Goal: Information Seeking & Learning: Learn about a topic

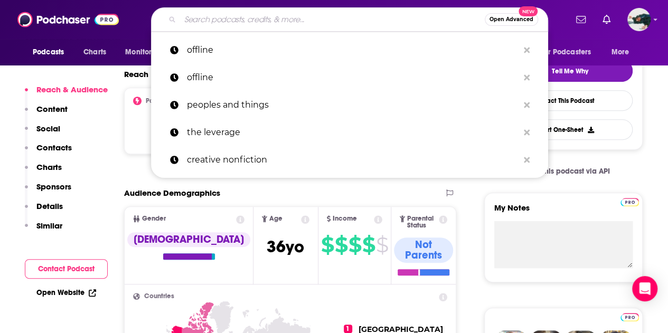
click at [359, 16] on input "Search podcasts, credits, & more..." at bounding box center [332, 19] width 305 height 17
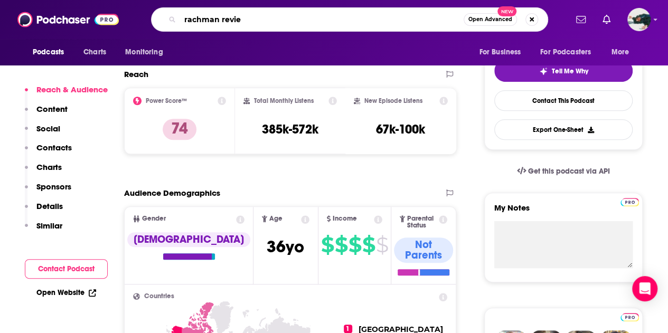
type input "rachman review"
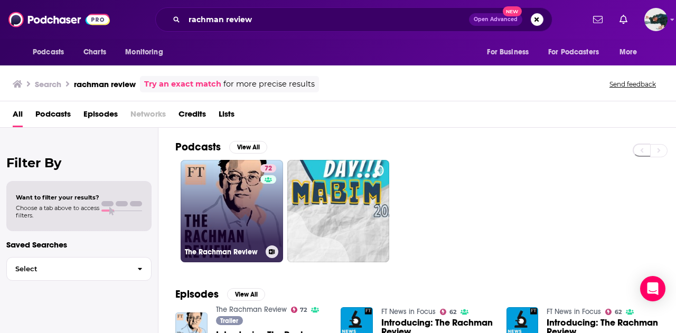
click at [235, 196] on link "72 The Rachman Review" at bounding box center [232, 211] width 102 height 102
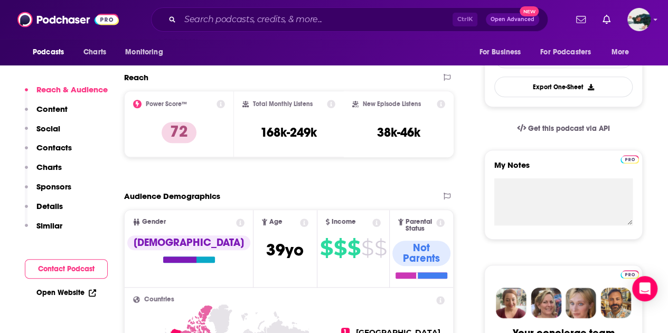
scroll to position [277, 0]
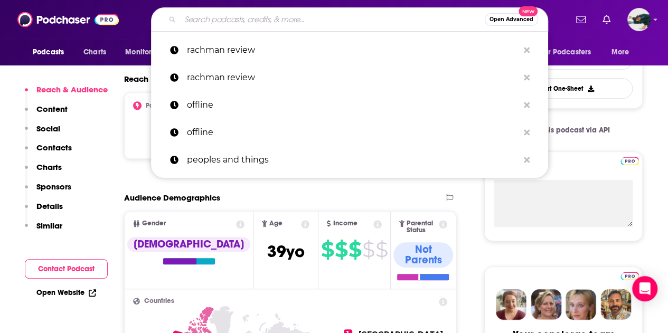
click at [282, 17] on input "Search podcasts, credits, & more..." at bounding box center [332, 19] width 305 height 17
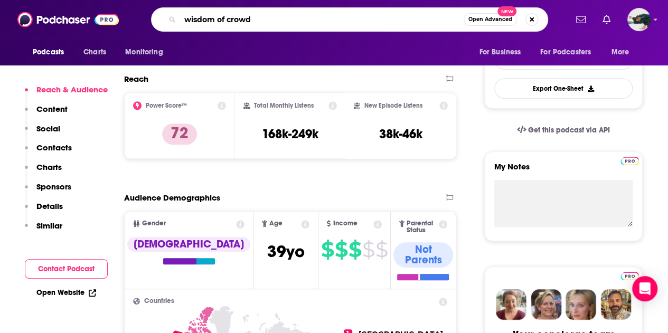
type input "wisdom of crowds"
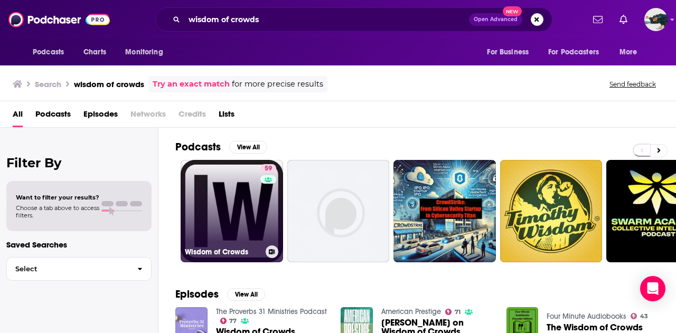
click at [237, 211] on link "59 Wisdom of Crowds" at bounding box center [232, 211] width 102 height 102
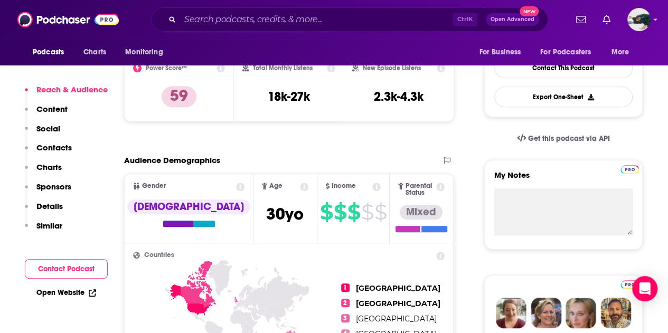
scroll to position [270, 0]
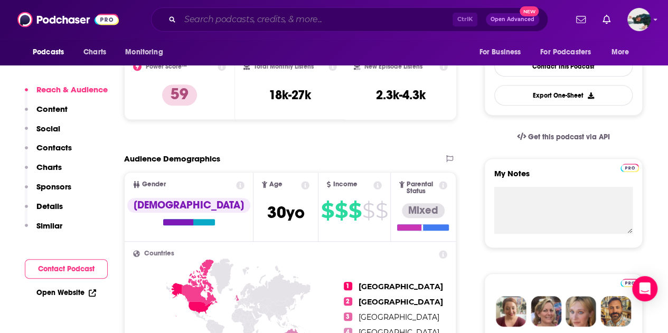
click at [278, 15] on input "Search podcasts, credits, & more..." at bounding box center [316, 19] width 272 height 17
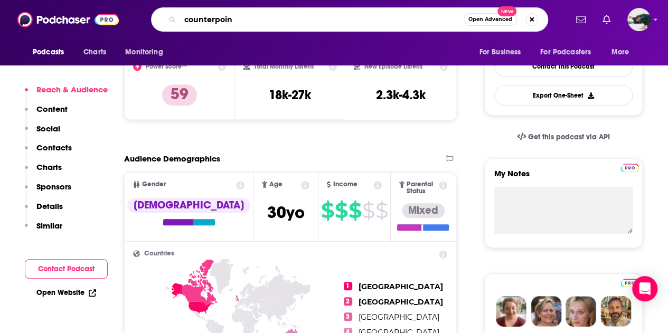
type input "counterpoint"
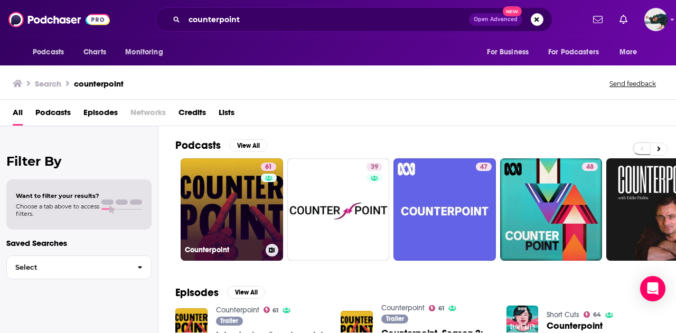
click at [231, 198] on link "61 Counterpoint" at bounding box center [232, 209] width 102 height 102
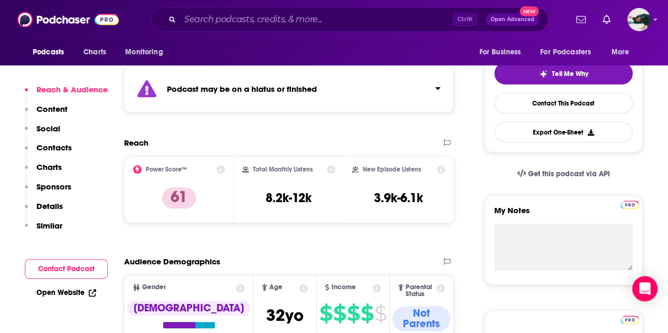
scroll to position [234, 0]
